Goal: Transaction & Acquisition: Purchase product/service

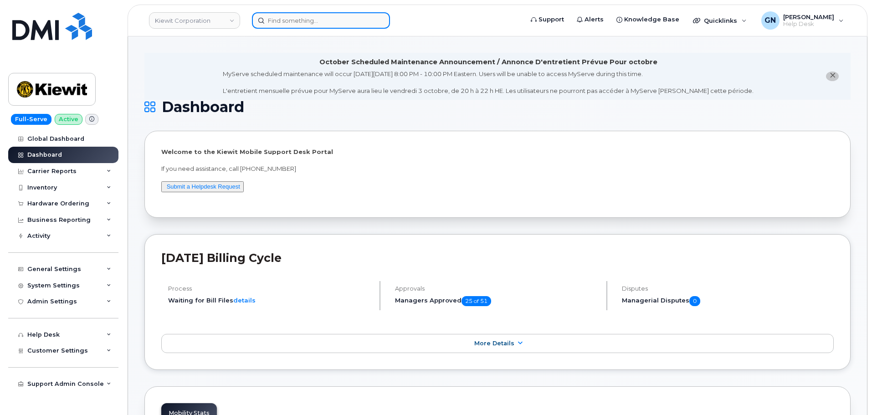
click at [361, 27] on input at bounding box center [321, 20] width 138 height 16
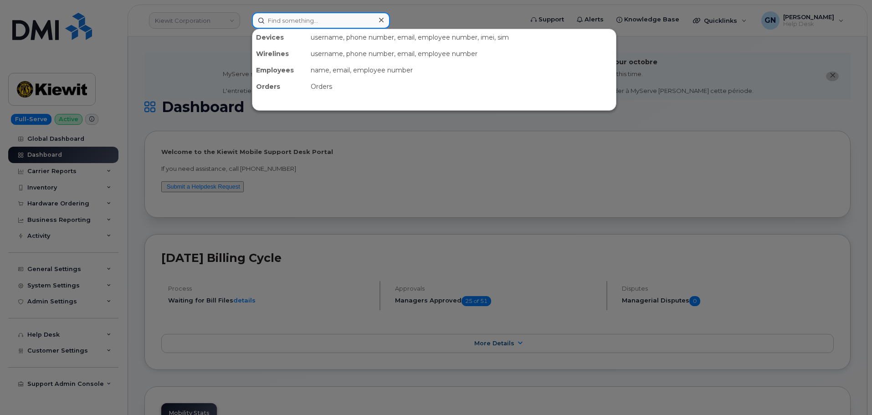
paste input "7819995861"
type input "7819995861"
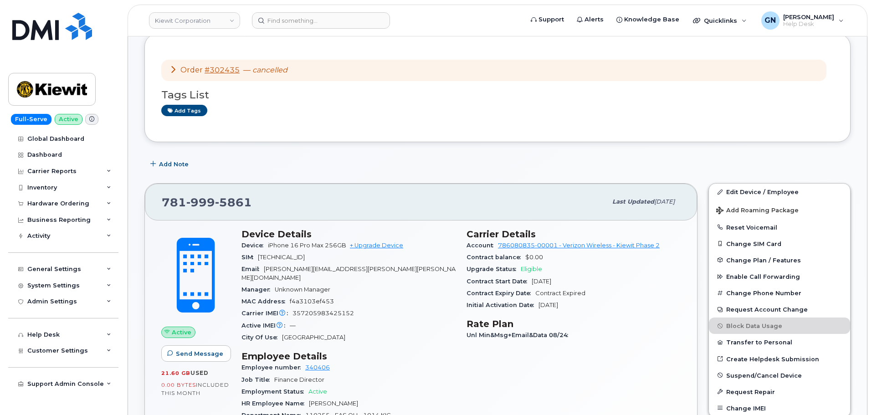
scroll to position [124, 0]
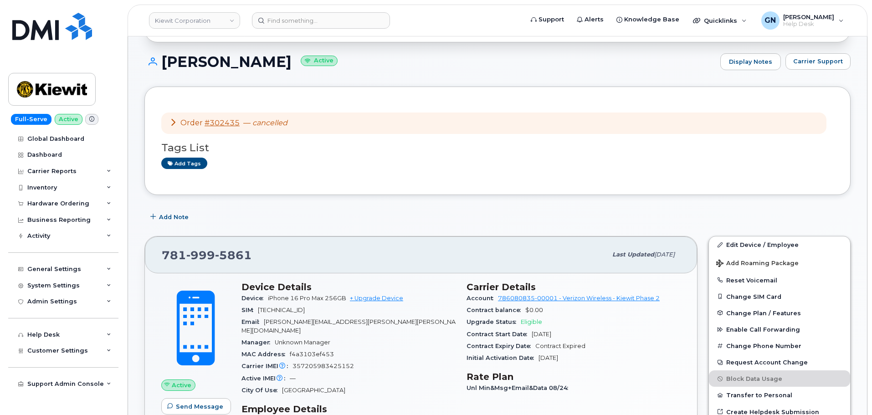
click at [195, 58] on h1 "PATRICK LOECHER Active" at bounding box center [429, 62] width 571 height 16
drag, startPoint x: 195, startPoint y: 58, endPoint x: 243, endPoint y: 58, distance: 48.3
click at [243, 58] on h1 "PATRICK LOECHER Active" at bounding box center [429, 62] width 571 height 16
copy h1 "PATRICK LOECHER"
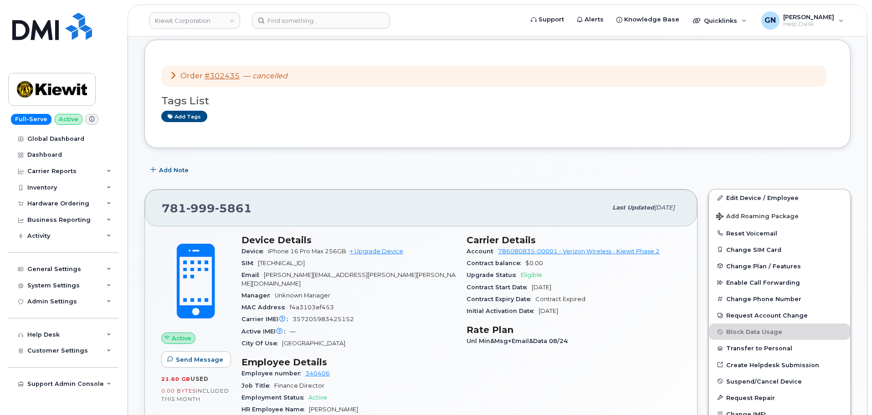
scroll to position [215, 0]
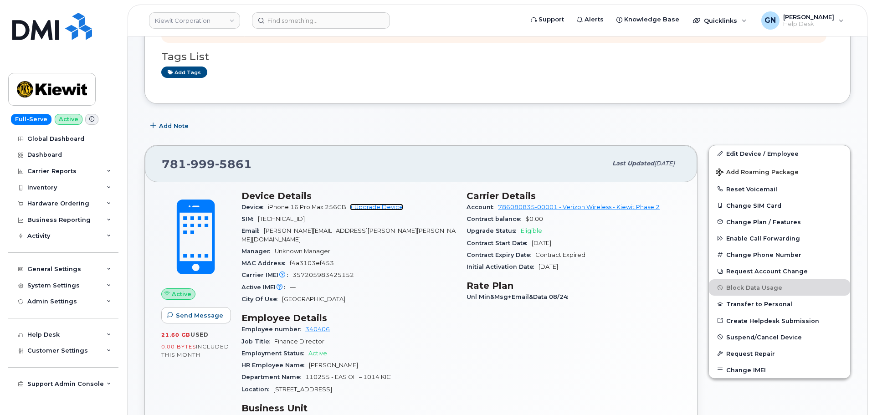
click at [379, 206] on link "+ Upgrade Device" at bounding box center [376, 207] width 53 height 7
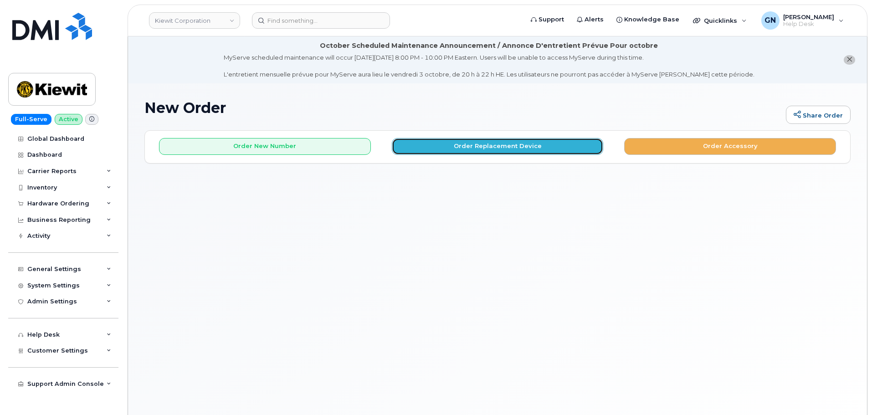
click at [444, 145] on button "Order Replacement Device" at bounding box center [498, 146] width 212 height 17
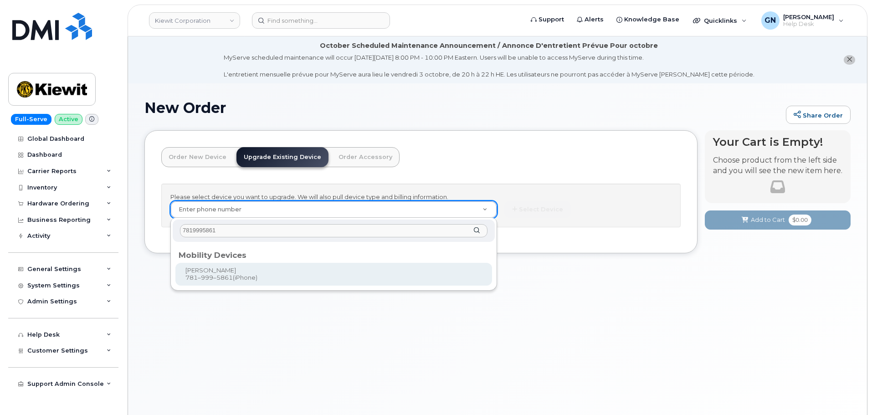
type input "7819995861"
type input "1172106"
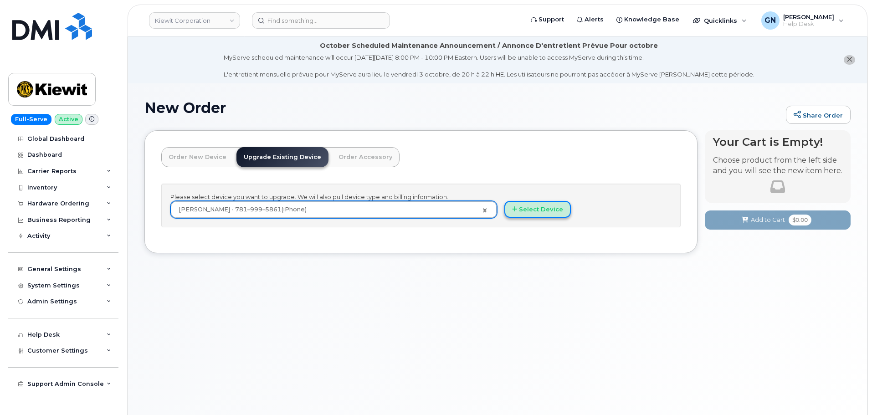
click at [545, 207] on button "Select Device" at bounding box center [537, 209] width 67 height 17
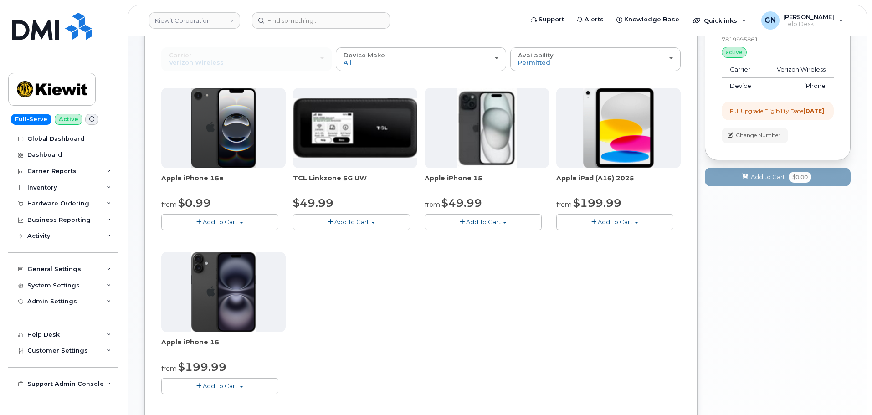
scroll to position [137, 0]
click at [231, 223] on span "Add To Cart" at bounding box center [220, 221] width 35 height 7
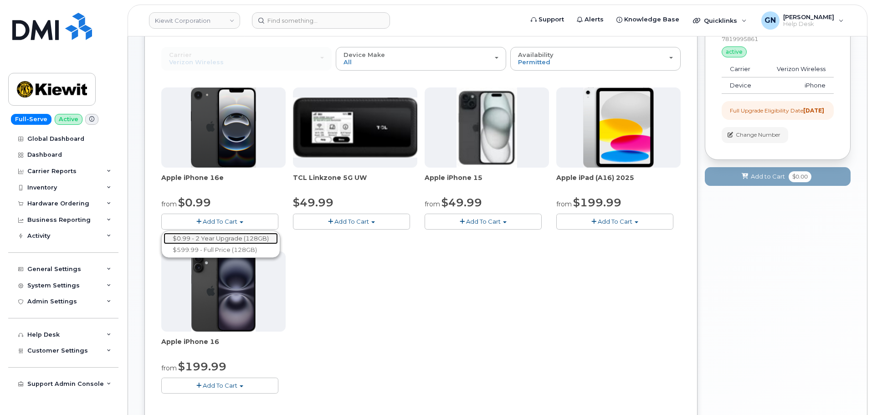
click at [229, 239] on link "$0.99 - 2 Year Upgrade (128GB)" at bounding box center [221, 238] width 114 height 11
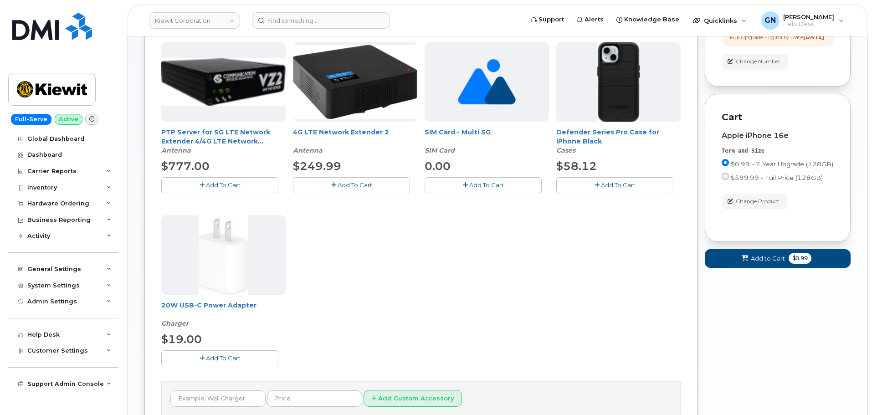
scroll to position [228, 0]
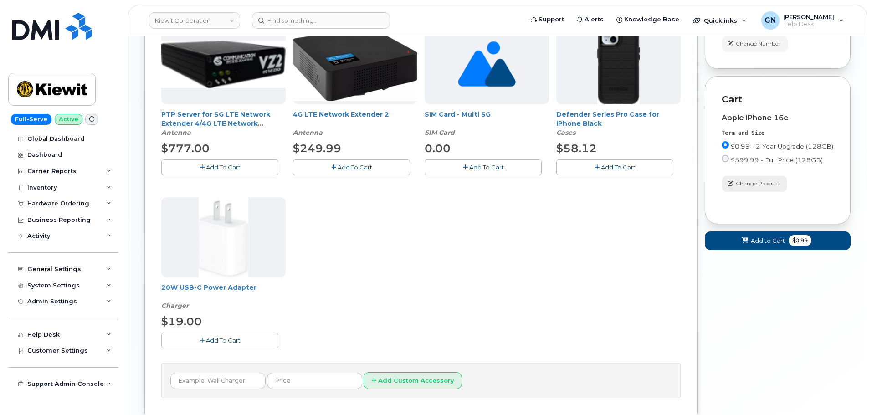
click at [751, 188] on span "Change Product" at bounding box center [758, 183] width 44 height 8
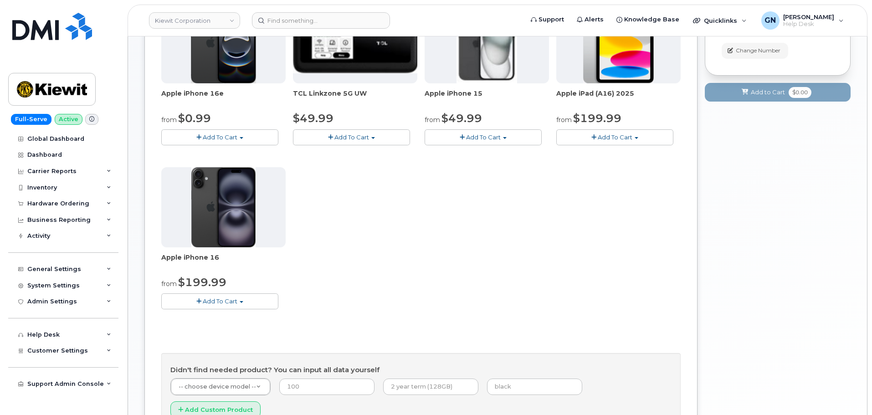
scroll to position [256, 0]
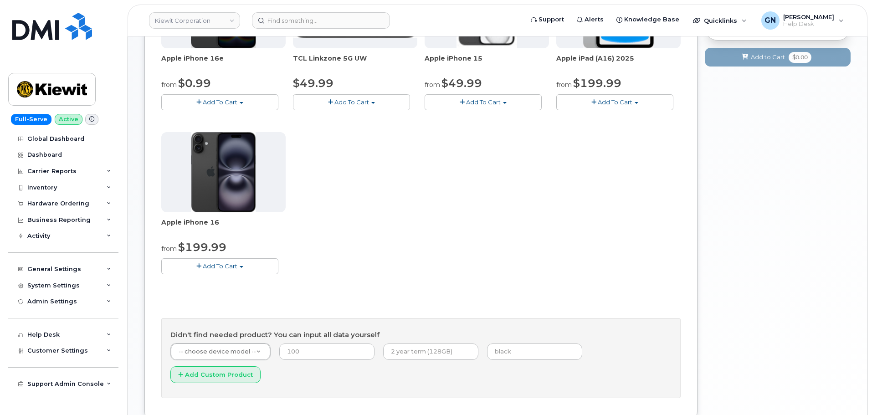
drag, startPoint x: 226, startPoint y: 355, endPoint x: 227, endPoint y: 350, distance: 5.1
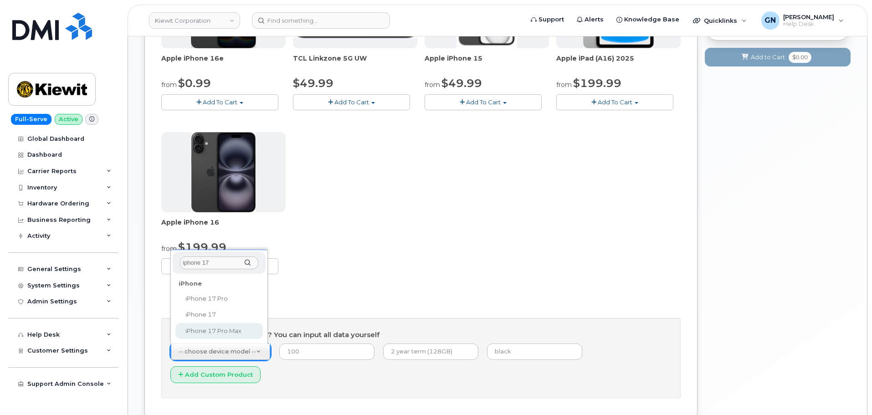
type input "iphone 17"
select select "3441"
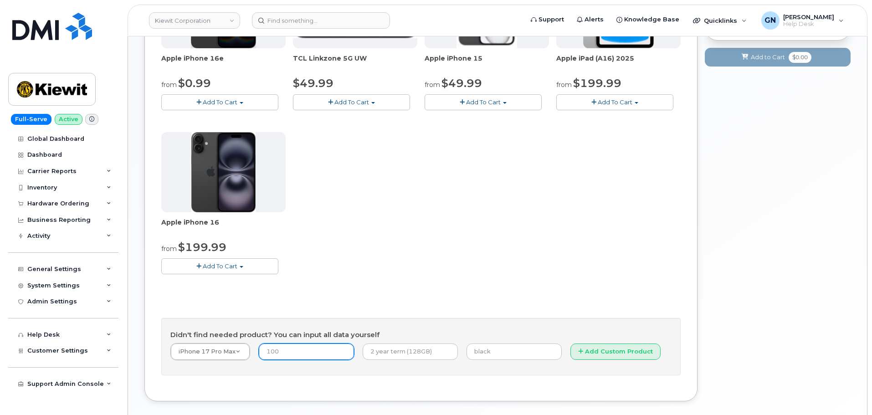
click at [309, 353] on input "number" at bounding box center [306, 351] width 95 height 16
click at [393, 352] on input "text" at bounding box center [410, 351] width 95 height 16
type input "2 year term"
click at [478, 351] on input "text" at bounding box center [513, 351] width 95 height 16
type input "Blue"
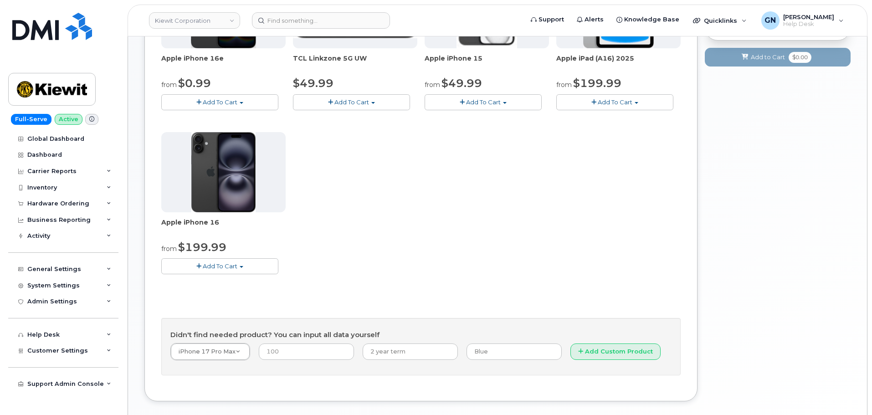
click at [364, 260] on div "Apple iPhone 16e from $0.99 Add To Cart $0.99 - 2 Year Upgrade (128GB) $599.99 …" at bounding box center [420, 128] width 519 height 321
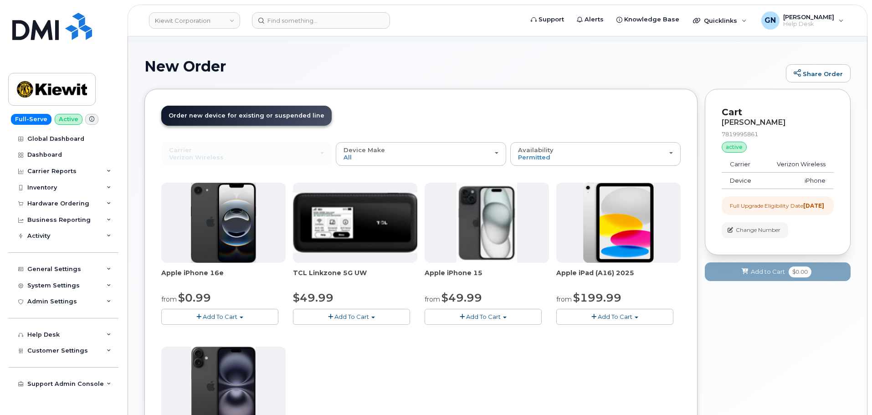
scroll to position [0, 0]
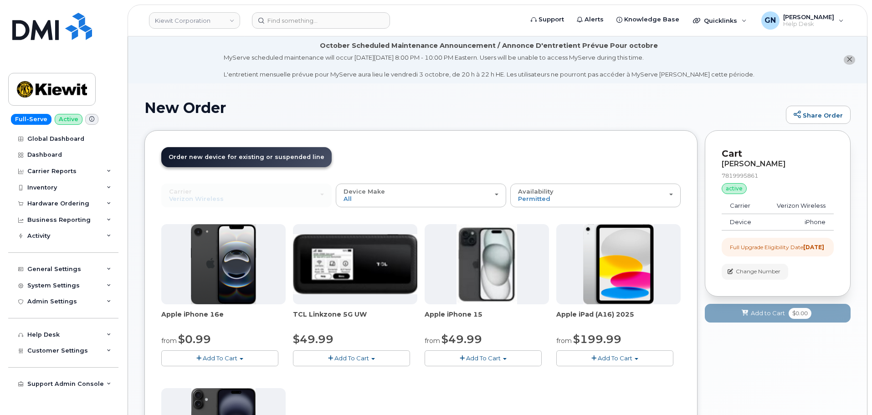
click at [848, 61] on icon "close notification" at bounding box center [849, 59] width 6 height 6
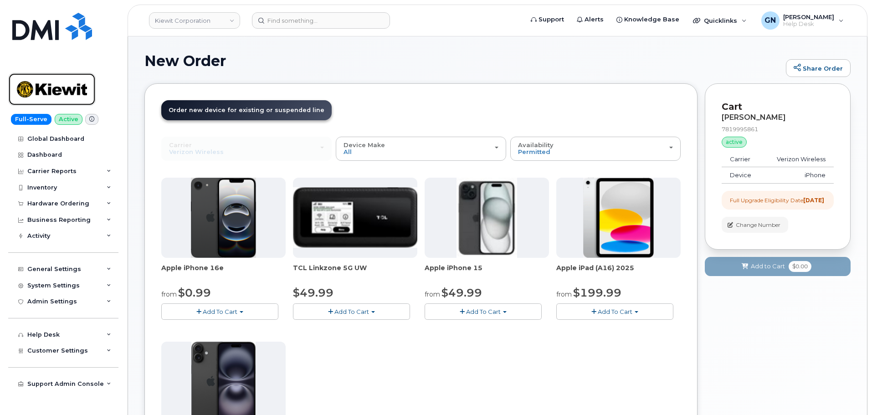
click at [72, 88] on img at bounding box center [52, 89] width 70 height 26
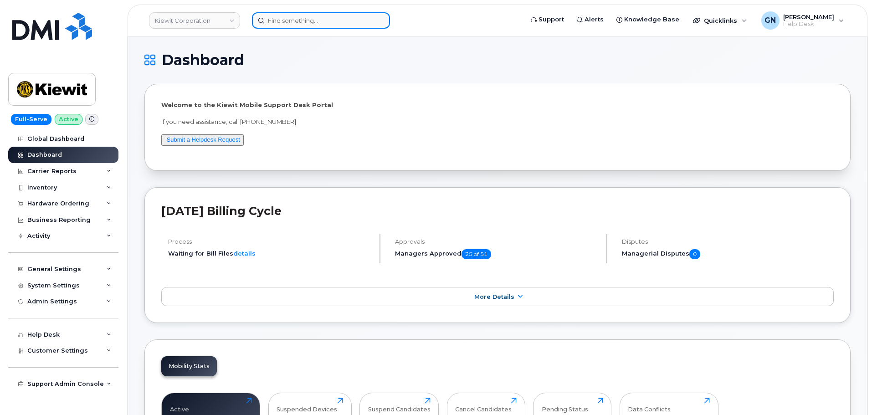
click at [294, 20] on input at bounding box center [321, 20] width 138 height 16
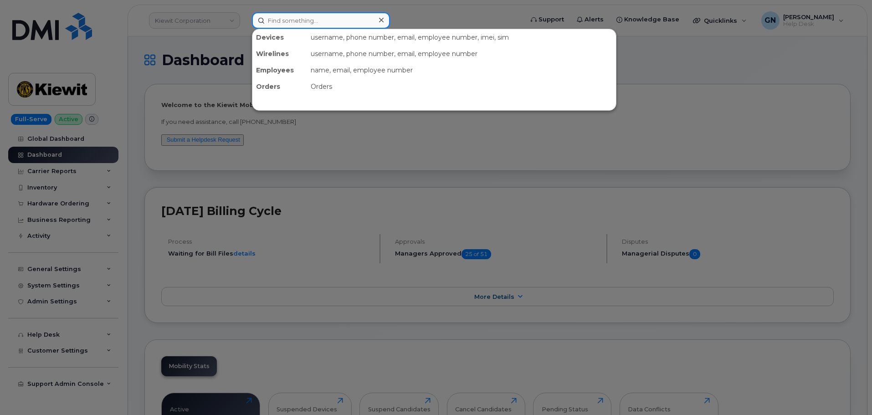
paste input "2024034656"
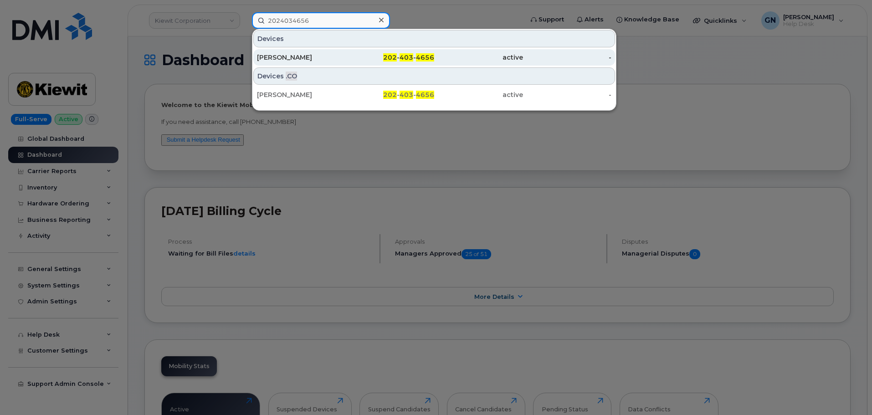
type input "2024034656"
click at [318, 60] on div "SULTAN KARIMI" at bounding box center [301, 57] width 89 height 9
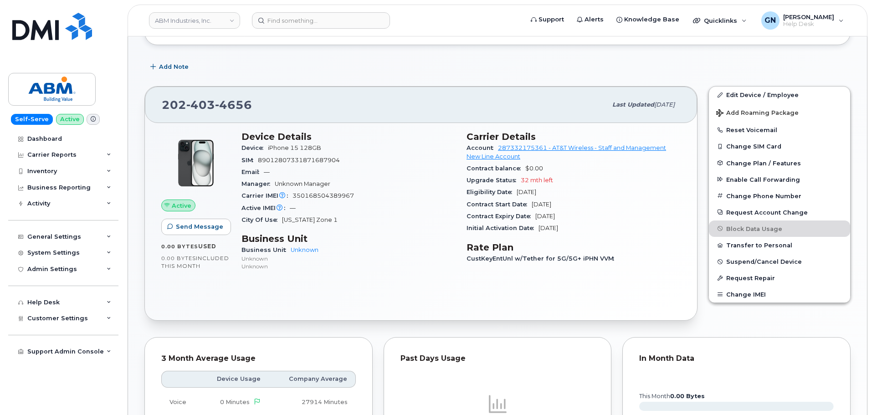
scroll to position [83, 0]
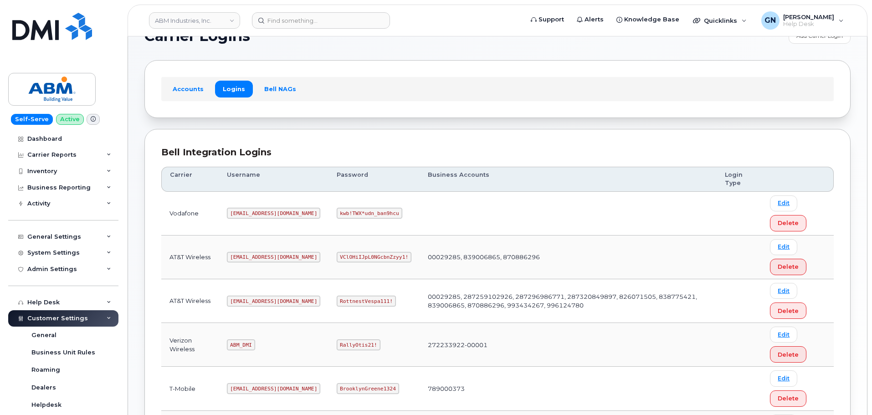
scroll to position [91, 0]
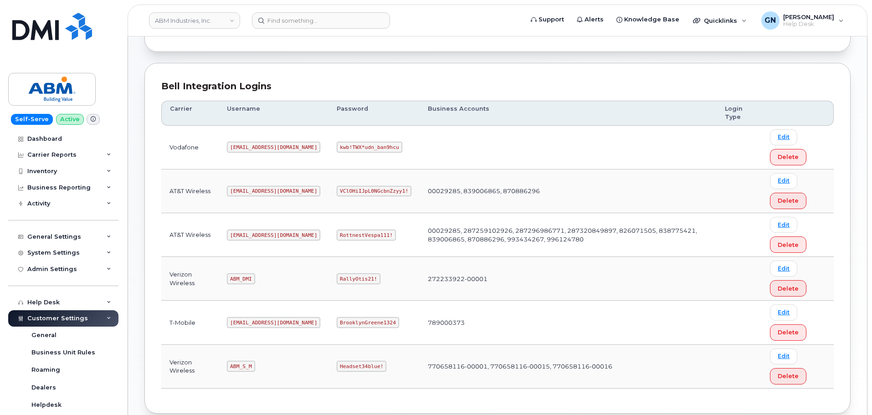
click at [250, 237] on code "[EMAIL_ADDRESS][DOMAIN_NAME]" at bounding box center [273, 235] width 93 height 11
click at [250, 237] on code "abm@dminc.com" at bounding box center [273, 235] width 93 height 11
copy code "abm@dminc.com"
click at [337, 236] on code "RottnestVespa111!" at bounding box center [366, 235] width 59 height 11
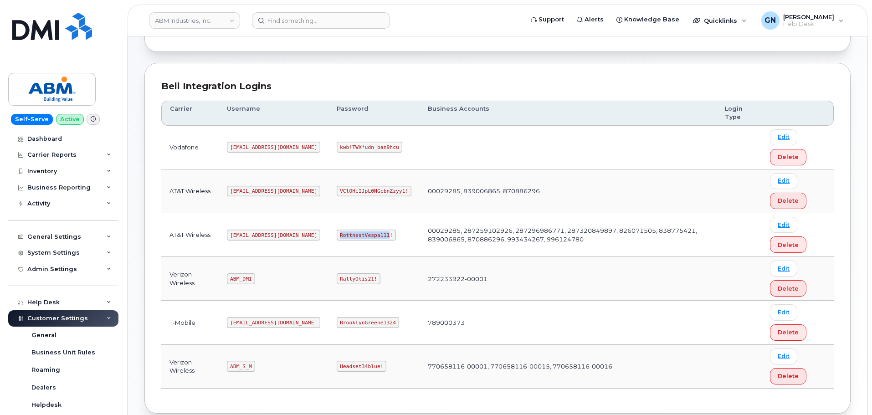
click at [337, 236] on code "RottnestVespa111!" at bounding box center [366, 235] width 59 height 11
copy code "RottnestVespa111!"
